Goal: Entertainment & Leisure: Consume media (video, audio)

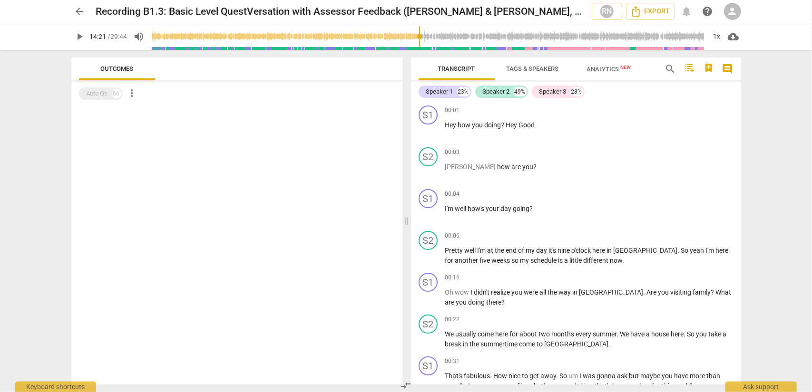
drag, startPoint x: 284, startPoint y: 39, endPoint x: 420, endPoint y: 29, distance: 135.5
click at [420, 29] on input "range" at bounding box center [429, 36] width 554 height 30
click at [80, 38] on span "play_arrow" at bounding box center [79, 36] width 11 height 11
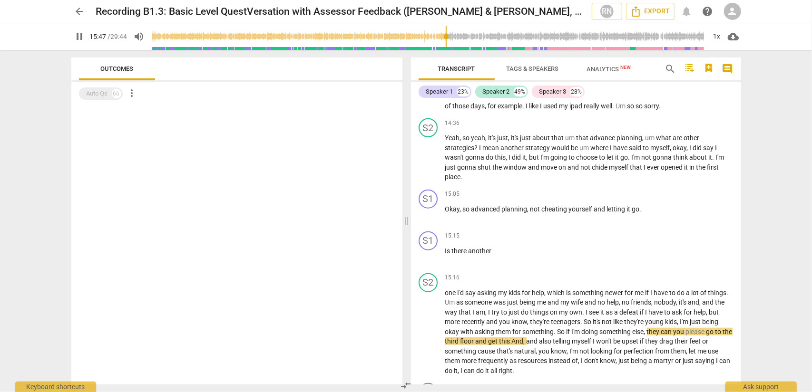
click at [83, 34] on span "pause" at bounding box center [79, 36] width 11 height 11
click at [78, 40] on span "play_arrow" at bounding box center [79, 36] width 11 height 11
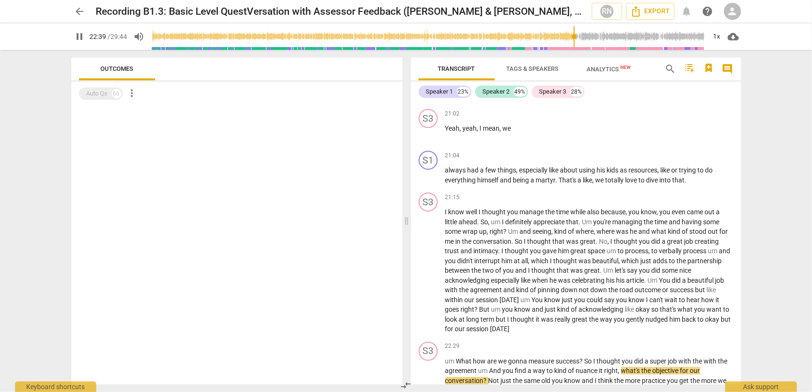
scroll to position [4524, 0]
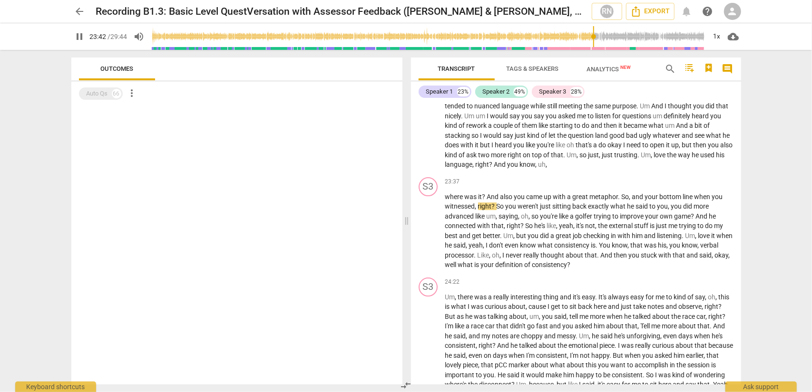
click at [156, 34] on input "range" at bounding box center [429, 36] width 554 height 30
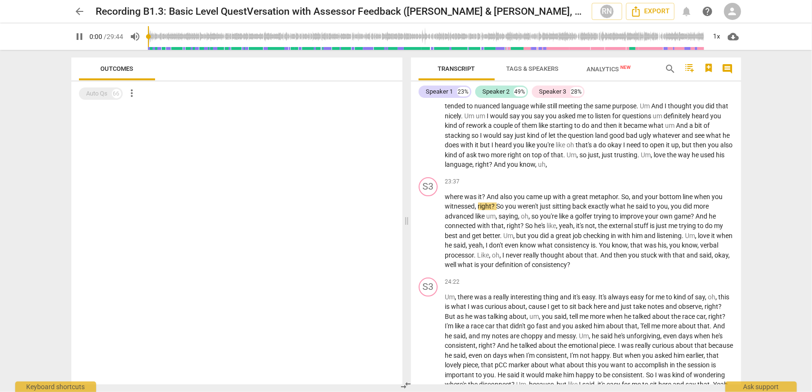
drag, startPoint x: 156, startPoint y: 34, endPoint x: 121, endPoint y: 38, distance: 34.9
click at [148, 38] on input "range" at bounding box center [427, 36] width 558 height 30
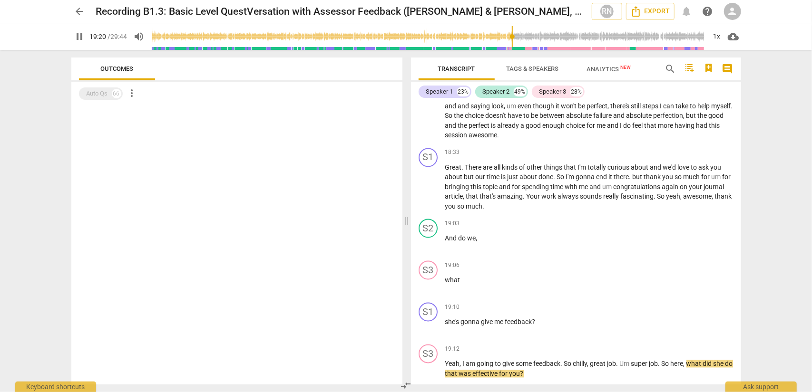
scroll to position [3972, 0]
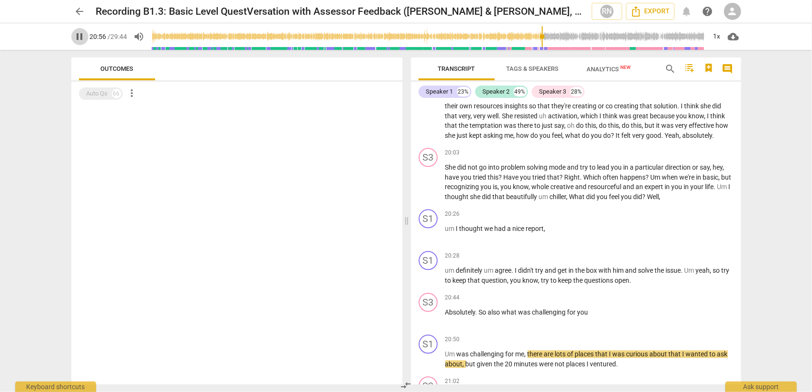
click at [79, 34] on span "pause" at bounding box center [79, 36] width 11 height 11
type input "1257"
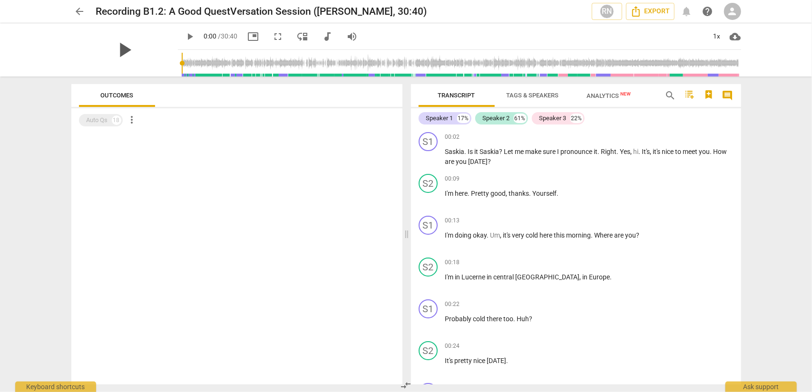
click at [119, 53] on span "play_arrow" at bounding box center [124, 50] width 25 height 25
click at [273, 37] on span "fullscreen" at bounding box center [278, 36] width 11 height 11
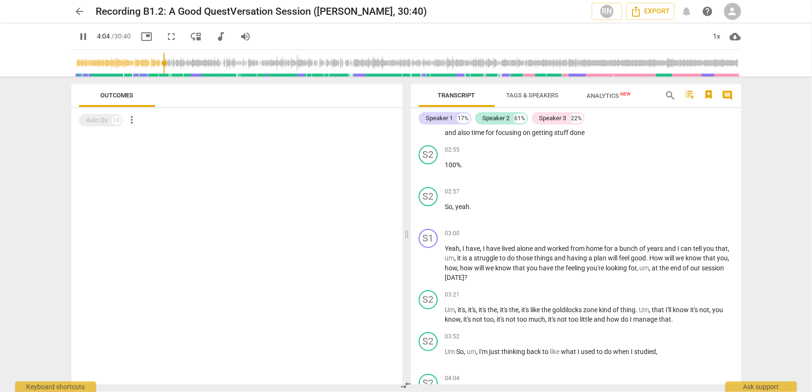
scroll to position [828, 0]
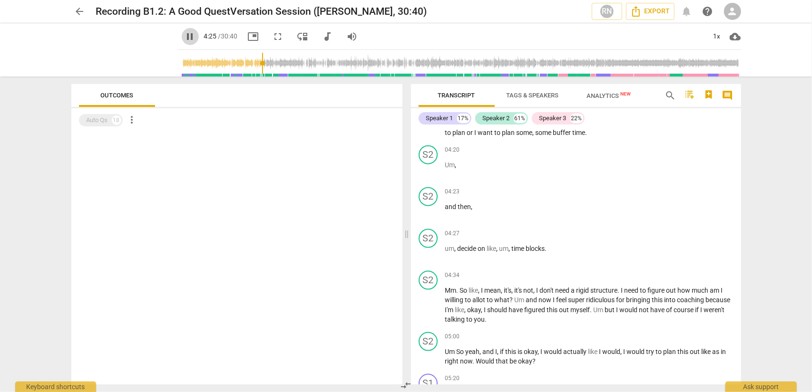
click at [185, 32] on span "pause" at bounding box center [190, 36] width 11 height 11
type input "266"
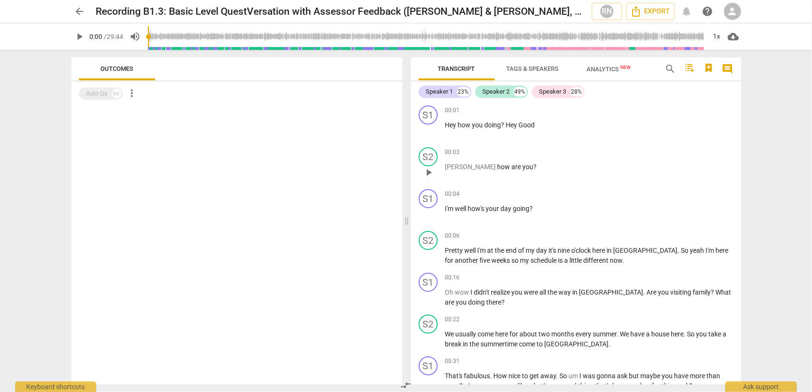
click at [517, 151] on div "00:03 keyboard_arrow_right" at bounding box center [589, 152] width 288 height 10
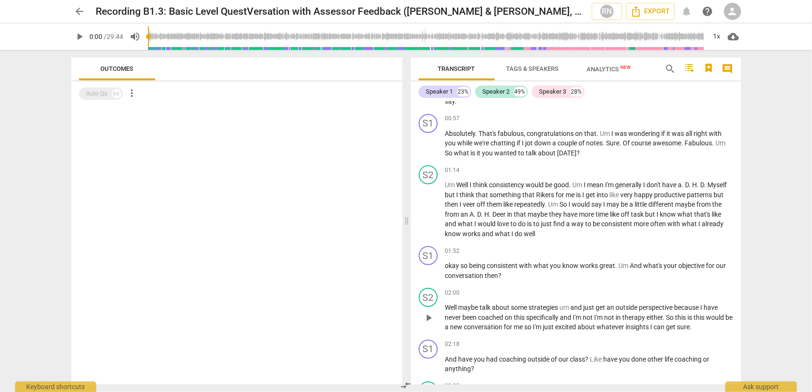
scroll to position [333, 0]
